Goal: Communication & Community: Ask a question

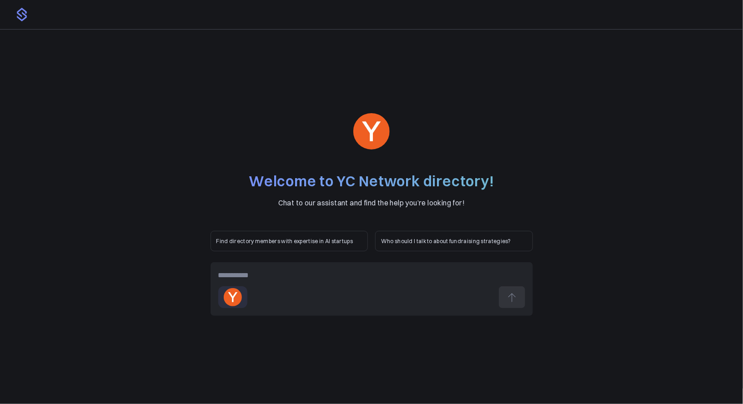
paste div
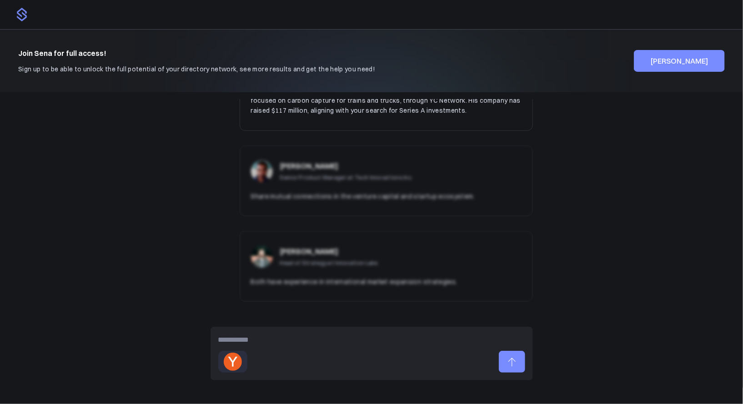
scroll to position [183, 0]
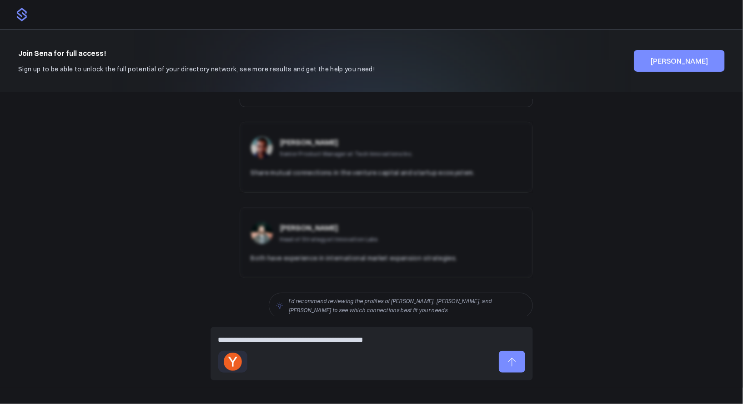
drag, startPoint x: 510, startPoint y: 365, endPoint x: 513, endPoint y: 359, distance: 6.7
click at [510, 365] on icon at bounding box center [512, 362] width 11 height 11
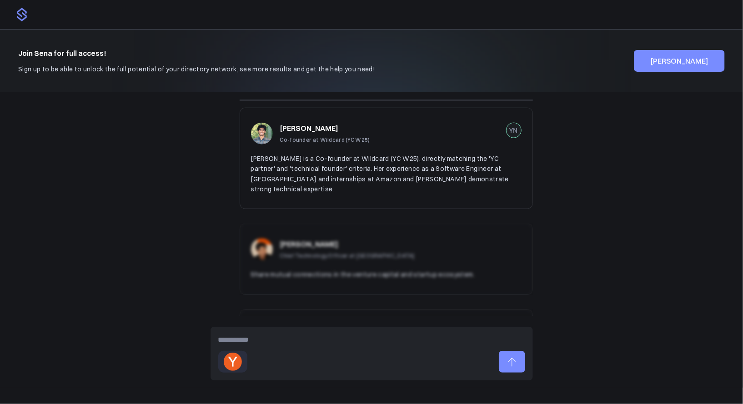
scroll to position [623, 0]
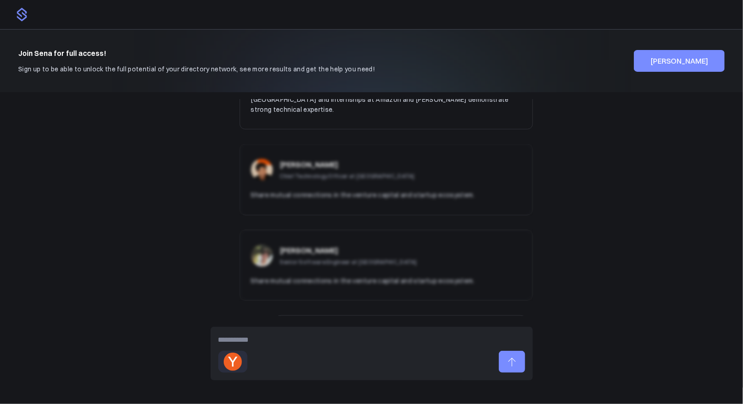
click at [313, 347] on div "Selected filters: YC Network" at bounding box center [372, 354] width 323 height 54
click at [272, 345] on div at bounding box center [371, 340] width 307 height 11
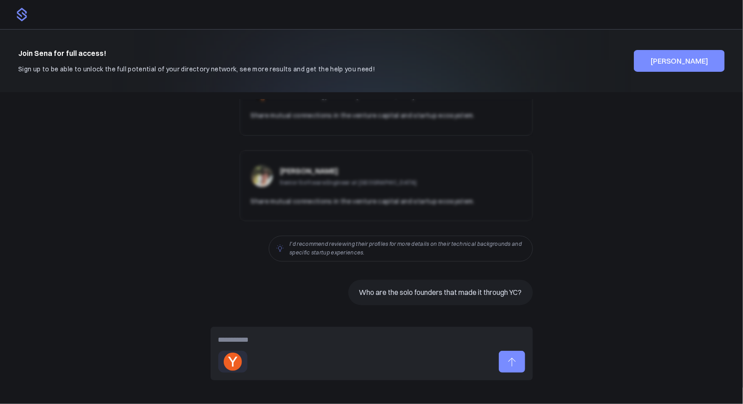
click at [510, 366] on icon at bounding box center [512, 362] width 11 height 11
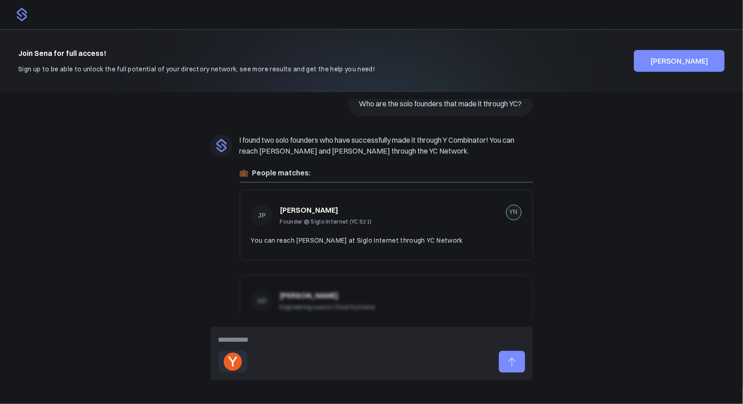
scroll to position [928, 0]
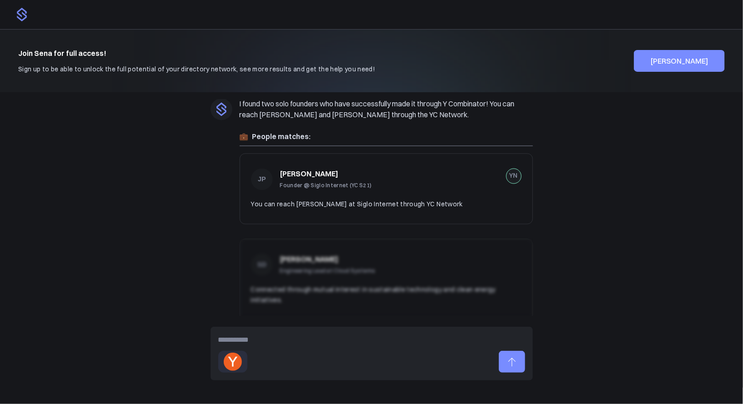
click at [344, 339] on div at bounding box center [371, 340] width 307 height 11
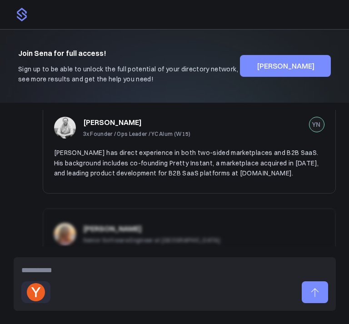
scroll to position [1328, 0]
